Goal: Task Accomplishment & Management: Manage account settings

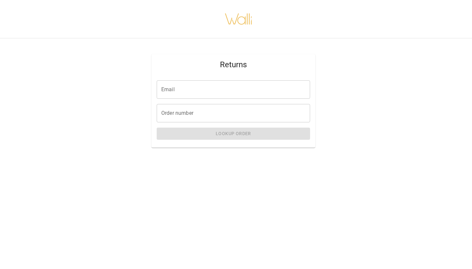
click at [236, 96] on input "Email" at bounding box center [233, 89] width 153 height 18
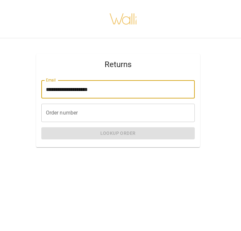
type input "**********"
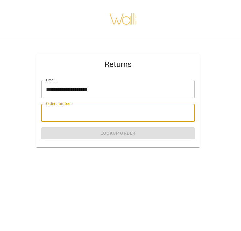
click at [142, 112] on input "Order number" at bounding box center [117, 113] width 153 height 18
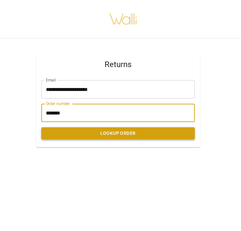
type input "*******"
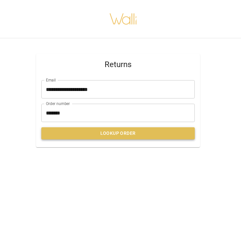
click at [135, 136] on button "Lookup Order" at bounding box center [117, 133] width 153 height 12
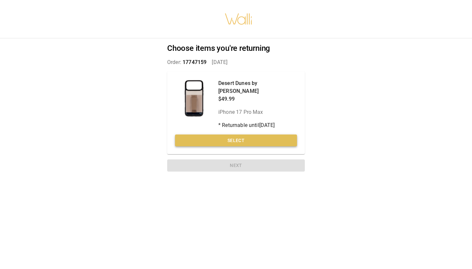
click at [204, 134] on button "Select" at bounding box center [236, 140] width 122 height 12
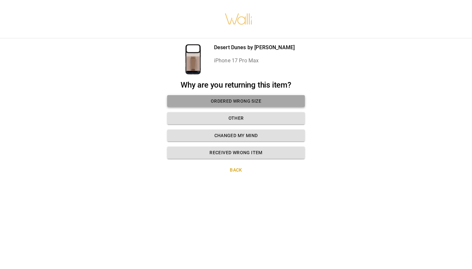
click at [241, 99] on button "Ordered wrong size" at bounding box center [236, 101] width 138 height 12
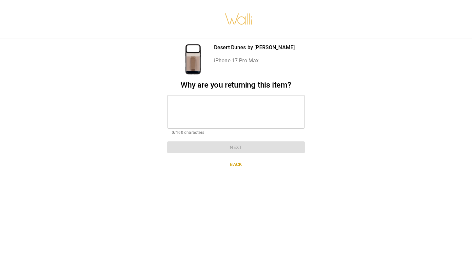
click at [241, 100] on textarea at bounding box center [236, 111] width 128 height 23
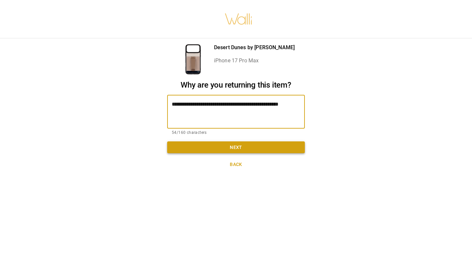
type textarea "**********"
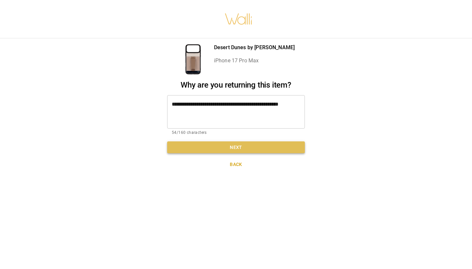
click at [236, 149] on button "Next" at bounding box center [236, 147] width 138 height 12
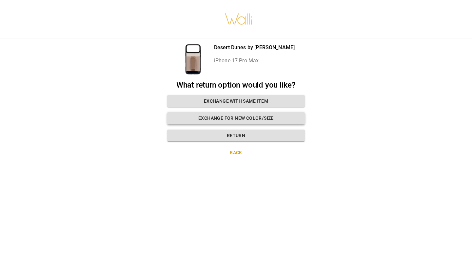
click at [278, 117] on button "Exchange for new color/size" at bounding box center [236, 118] width 138 height 12
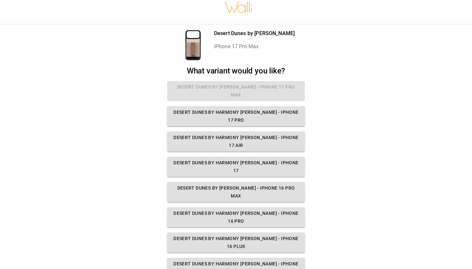
scroll to position [12, 0]
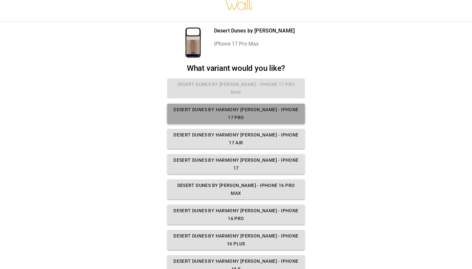
click at [290, 110] on button "Desert Dunes by Harmony [PERSON_NAME] - iPhone 17 Pro" at bounding box center [236, 114] width 138 height 20
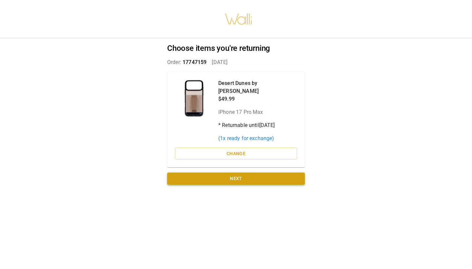
click at [252, 172] on button "Next" at bounding box center [236, 178] width 138 height 12
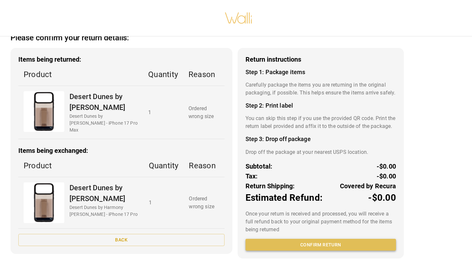
click at [263, 242] on button "Confirm return" at bounding box center [320, 245] width 150 height 12
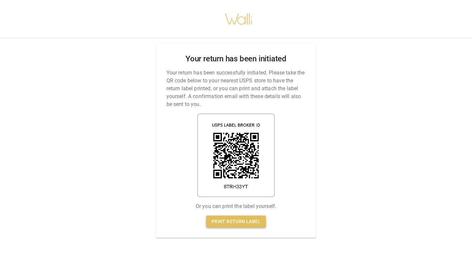
click at [251, 222] on link "Print return label" at bounding box center [236, 221] width 60 height 12
